Goal: Information Seeking & Learning: Learn about a topic

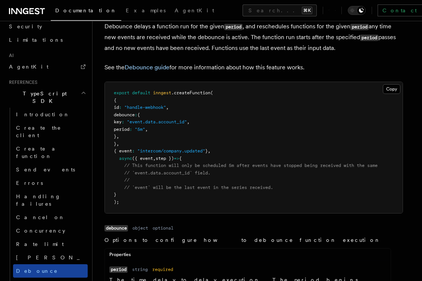
scroll to position [435, 0]
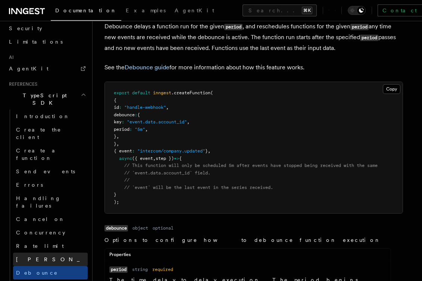
click at [44, 253] on link "[PERSON_NAME]" at bounding box center [50, 259] width 75 height 13
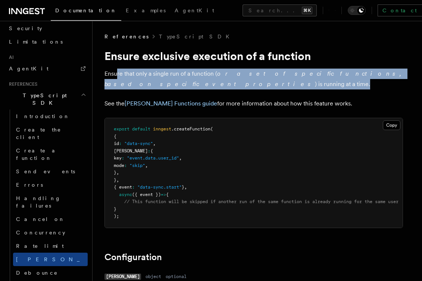
drag, startPoint x: 163, startPoint y: 85, endPoint x: 117, endPoint y: 69, distance: 49.0
click at [117, 70] on p "Ensure that only a single run of a function ( or a set of specific functions, b…" at bounding box center [254, 79] width 299 height 21
click at [117, 69] on p "Ensure that only a single run of a function ( or a set of specific functions, b…" at bounding box center [254, 79] width 299 height 21
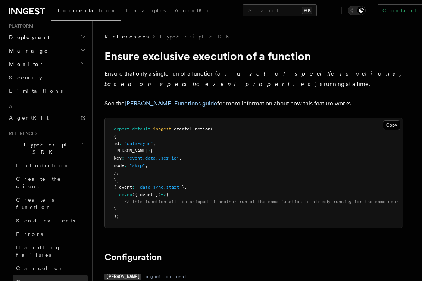
scroll to position [375, 0]
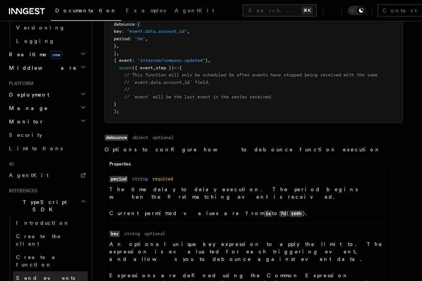
scroll to position [328, 0]
click at [243, 10] on button "Search... ⌘K" at bounding box center [280, 10] width 74 height 12
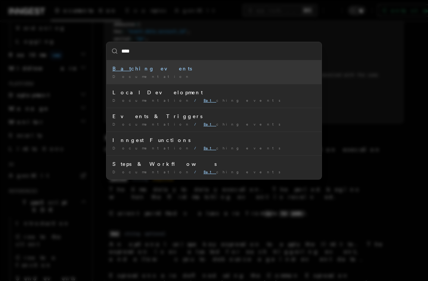
type input "*****"
click at [179, 76] on div "Documentation /" at bounding box center [213, 77] width 203 height 6
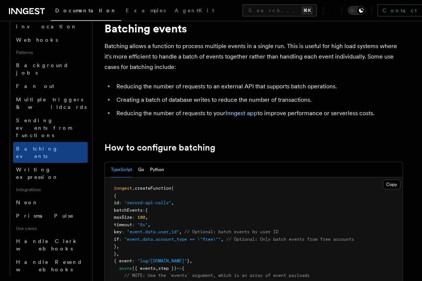
scroll to position [28, 0]
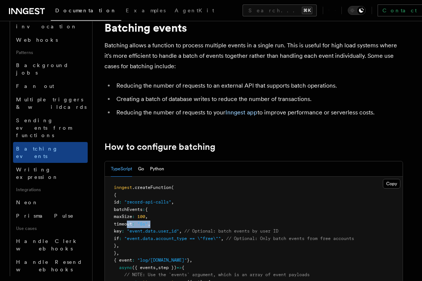
drag, startPoint x: 179, startPoint y: 223, endPoint x: 127, endPoint y: 224, distance: 51.9
click at [145, 219] on span "100" at bounding box center [141, 216] width 8 height 5
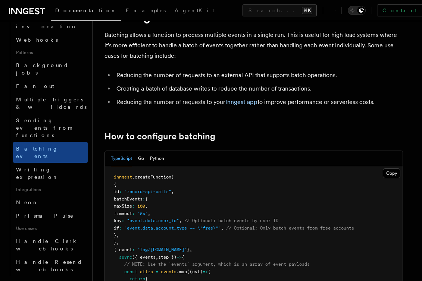
scroll to position [35, 0]
